Goal: Information Seeking & Learning: Learn about a topic

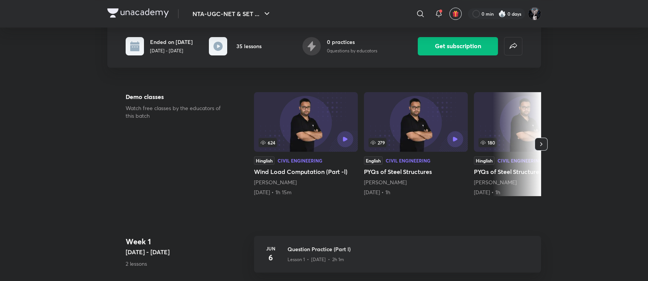
scroll to position [64, 0]
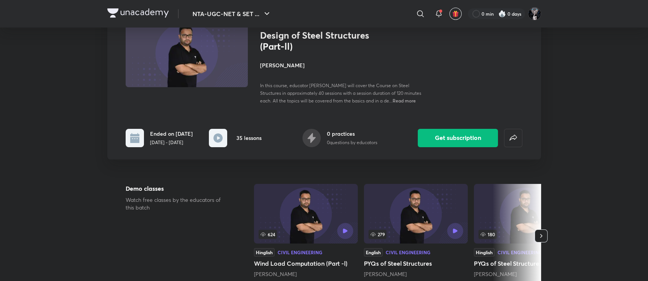
click at [543, 232] on icon "button" at bounding box center [542, 236] width 8 height 8
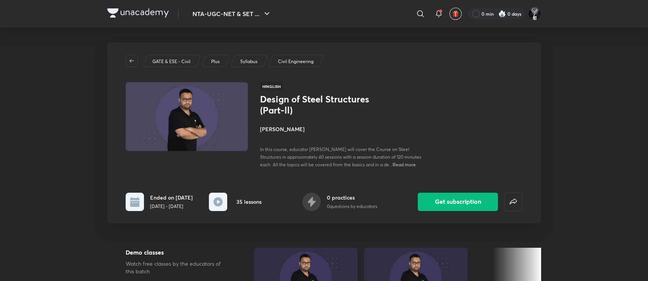
scroll to position [0, 0]
click at [195, 113] on img at bounding box center [186, 117] width 125 height 70
click at [217, 201] on rect at bounding box center [218, 202] width 18 height 18
click at [220, 136] on img at bounding box center [186, 117] width 125 height 70
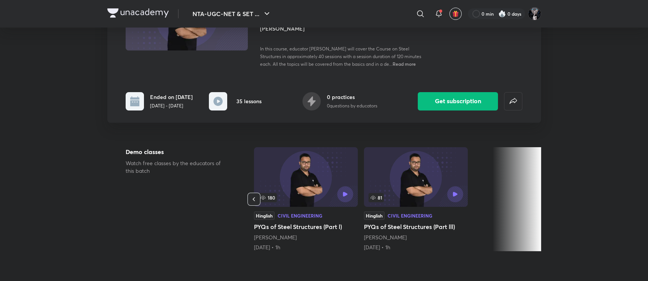
scroll to position [127, 0]
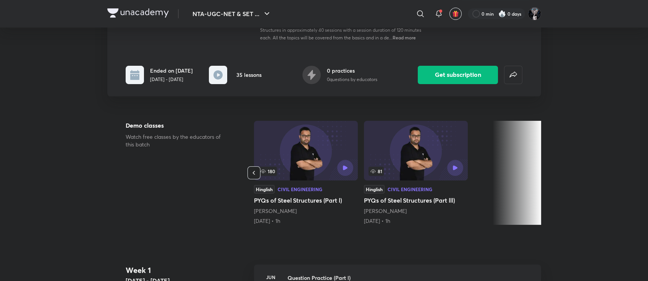
click at [253, 172] on icon "button" at bounding box center [254, 173] width 2 height 4
